Goal: Task Accomplishment & Management: Manage account settings

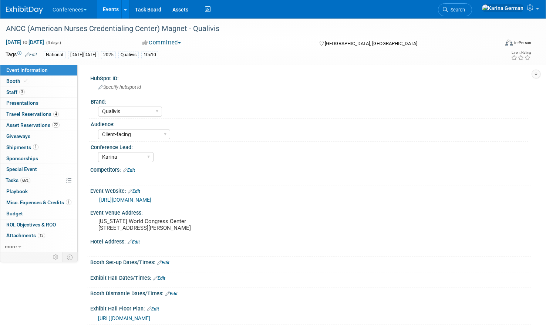
select select "Qualivis"
select select "Client-facing"
select select "Karina"
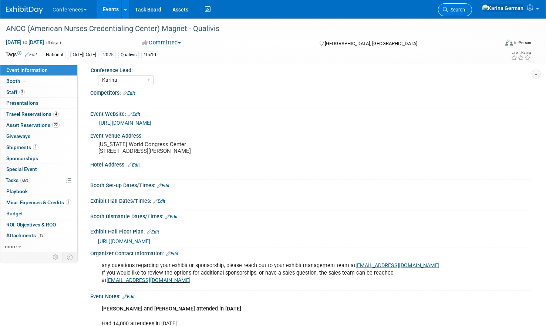
click at [465, 11] on span "Search" at bounding box center [456, 10] width 17 height 6
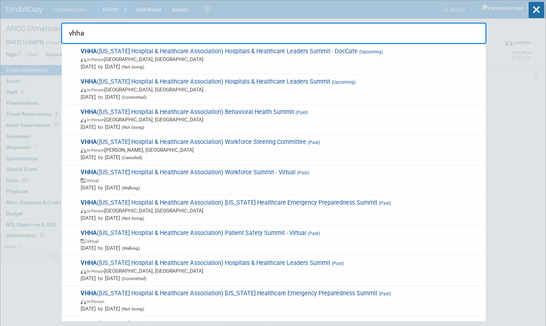
type input "vhha"
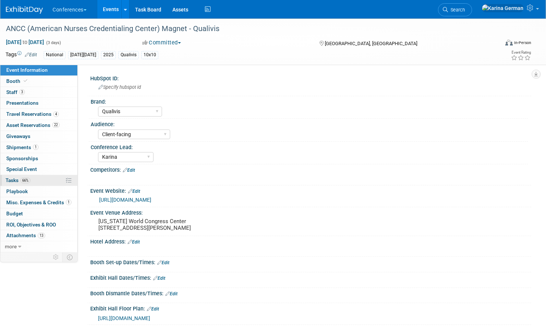
click at [51, 177] on link "66% Tasks 66%" at bounding box center [38, 180] width 77 height 11
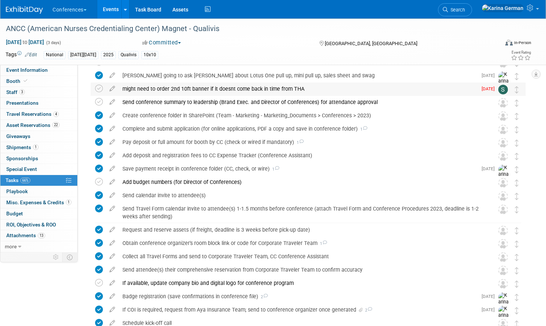
scroll to position [78, 0]
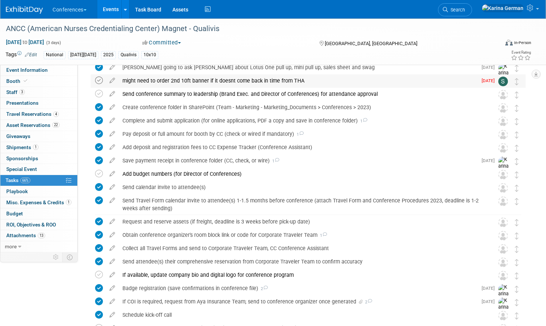
click at [99, 78] on icon at bounding box center [99, 81] width 8 height 8
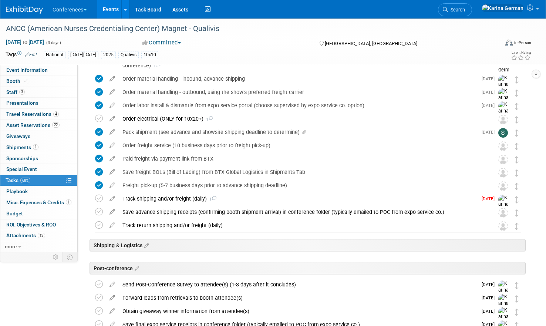
scroll to position [461, 0]
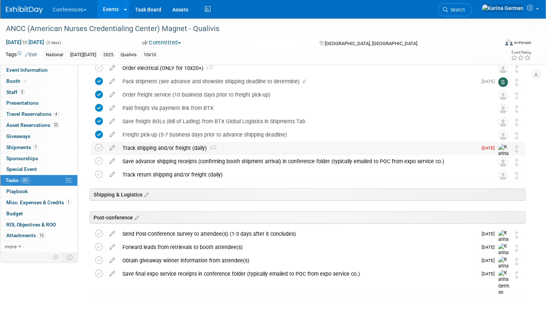
click at [198, 149] on div "Track shipping and/or freight (daily) 1" at bounding box center [298, 148] width 358 height 13
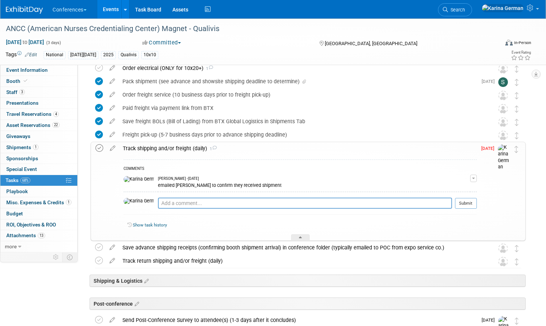
click at [100, 148] on icon at bounding box center [99, 148] width 8 height 8
click at [148, 141] on td "Freight pick-up (5-7 business days prior to advance shipping deadline) Pro tip:…" at bounding box center [301, 134] width 365 height 13
click at [151, 149] on div "Track shipping and/or freight (daily) 1" at bounding box center [298, 148] width 358 height 13
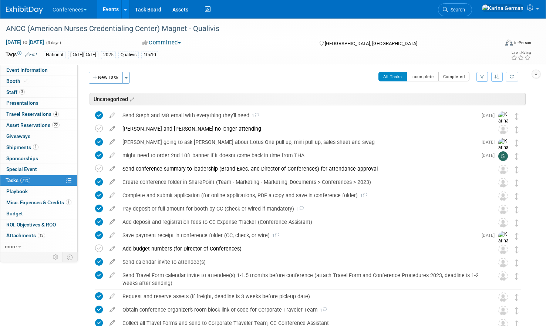
scroll to position [0, 0]
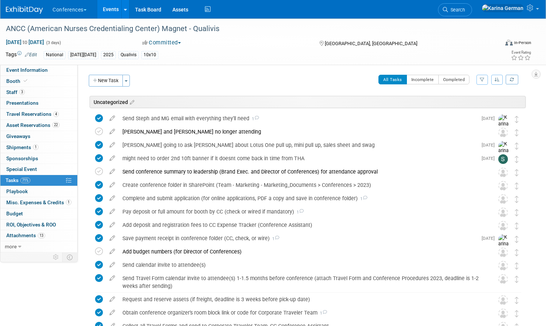
click at [115, 3] on link "Events" at bounding box center [110, 9] width 27 height 18
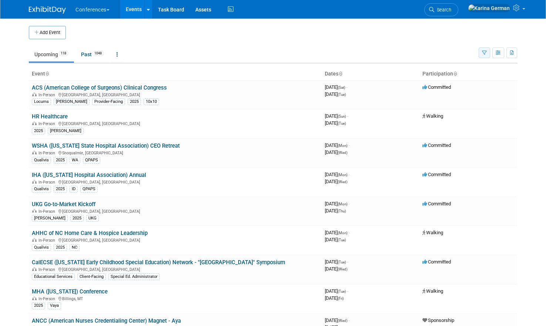
click at [481, 55] on button "button" at bounding box center [483, 52] width 11 height 11
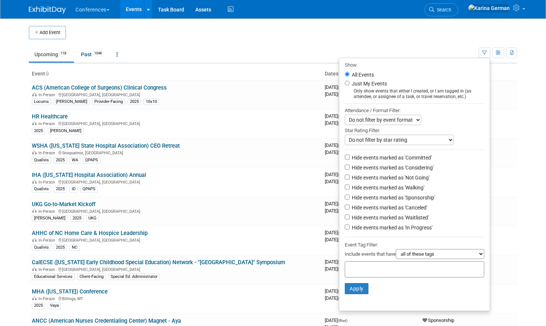
click at [377, 272] on input "text" at bounding box center [377, 267] width 59 height 7
type input "qual"
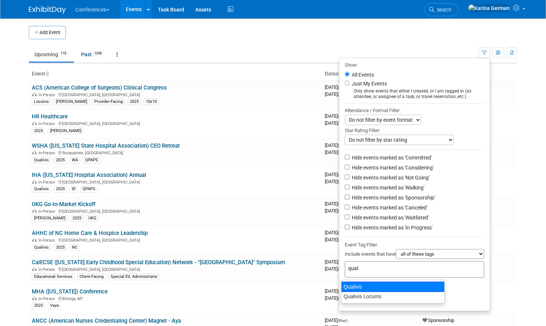
click at [385, 289] on div "Qualivis" at bounding box center [393, 286] width 104 height 10
type input "Qualivis"
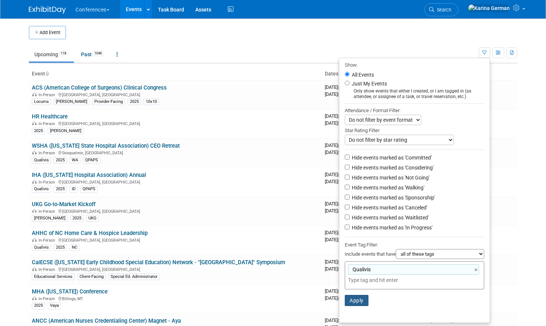
click at [349, 298] on button "Apply" at bounding box center [357, 300] width 24 height 11
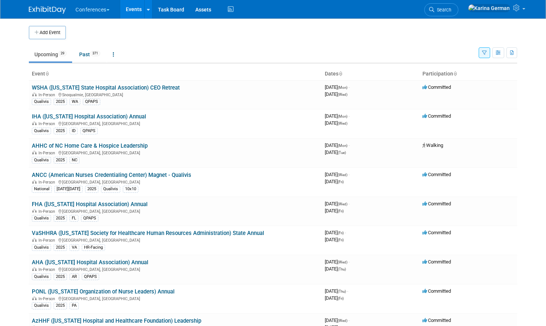
click at [95, 68] on th "Event" at bounding box center [175, 74] width 293 height 13
click at [94, 58] on link "Past 371" at bounding box center [90, 54] width 32 height 14
